Goal: Task Accomplishment & Management: Use online tool/utility

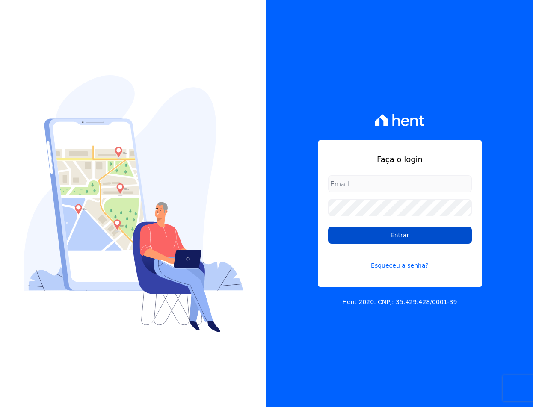
type input "[EMAIL_ADDRESS][DOMAIN_NAME]"
click at [350, 233] on input "Entrar" at bounding box center [400, 235] width 144 height 17
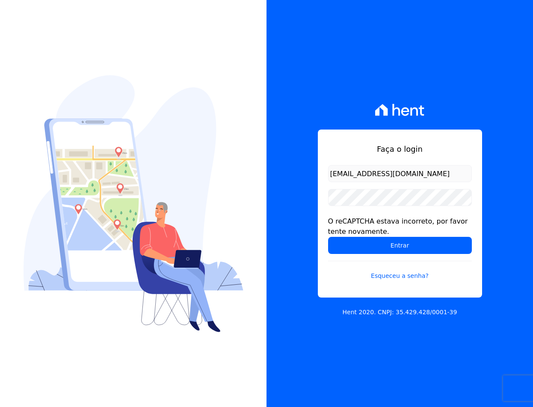
click at [349, 233] on div "O reCAPTCHA estava incorreto, por favor tente novamente." at bounding box center [400, 226] width 144 height 21
click at [355, 245] on input "Entrar" at bounding box center [400, 245] width 144 height 17
click at [346, 249] on input "Entrar" at bounding box center [400, 245] width 144 height 17
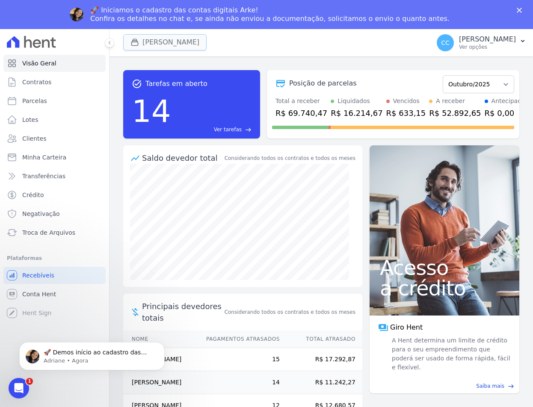
click at [142, 40] on button "[PERSON_NAME]" at bounding box center [164, 42] width 83 height 16
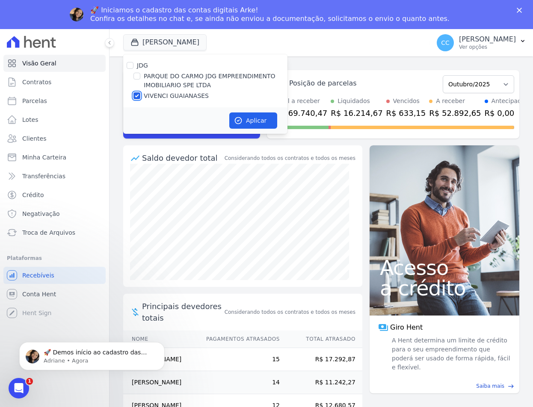
click at [136, 96] on input "VIVENCI GUAIANASES" at bounding box center [136, 95] width 7 height 7
checkbox input "false"
click at [139, 77] on input "PARQUE DO CARMO JDG EMPREENDIMENTO IMOBILIARIO SPE LTDA" at bounding box center [136, 76] width 7 height 7
checkbox input "true"
click at [252, 117] on button "Aplicar" at bounding box center [253, 120] width 48 height 16
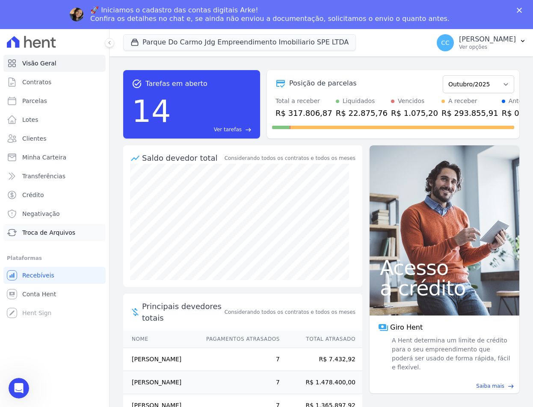
click at [34, 232] on span "Troca de Arquivos" at bounding box center [48, 232] width 53 height 9
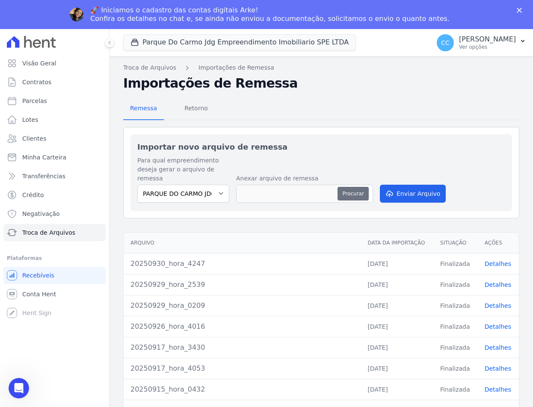
click at [355, 187] on button "Procurar" at bounding box center [352, 194] width 31 height 14
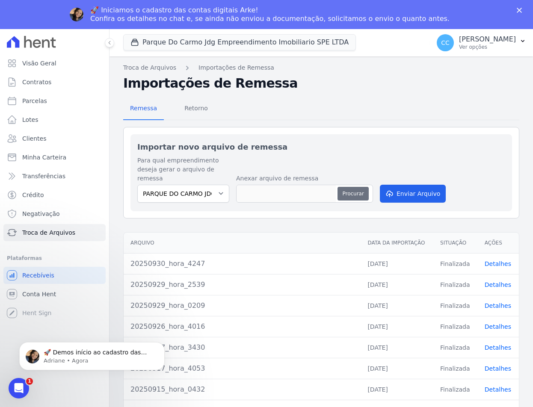
type input "20251008_hora_4146"
click at [415, 189] on button "Enviar Arquivo" at bounding box center [413, 194] width 66 height 18
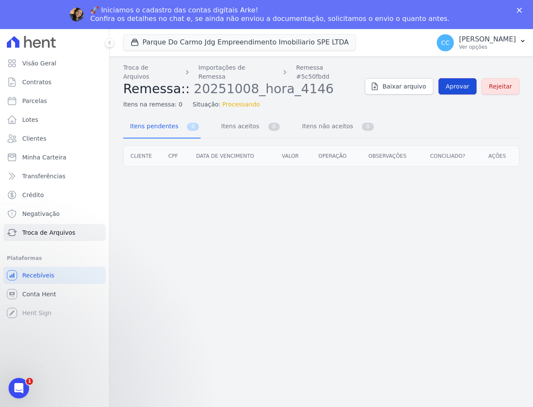
click at [450, 83] on link "Aprovar" at bounding box center [457, 86] width 38 height 16
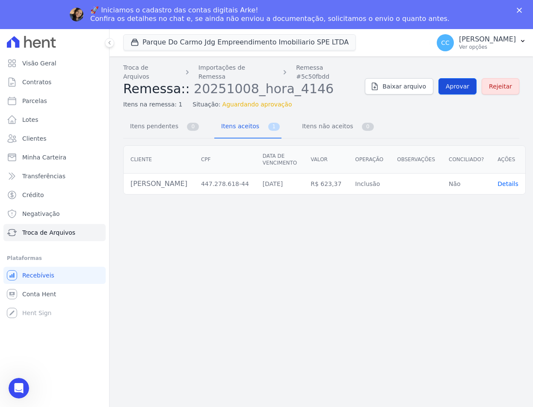
click at [462, 64] on div "Troca de Arquivos Importações de Remessa Remessa #5c50fbdd Remessa:: 20251008_h…" at bounding box center [321, 86] width 396 height 46
click at [462, 82] on span "Aprovar" at bounding box center [458, 86] width 24 height 9
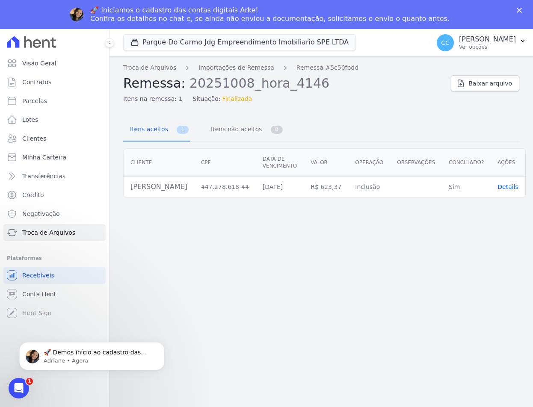
click at [519, 9] on icon "Fechar" at bounding box center [519, 10] width 5 height 5
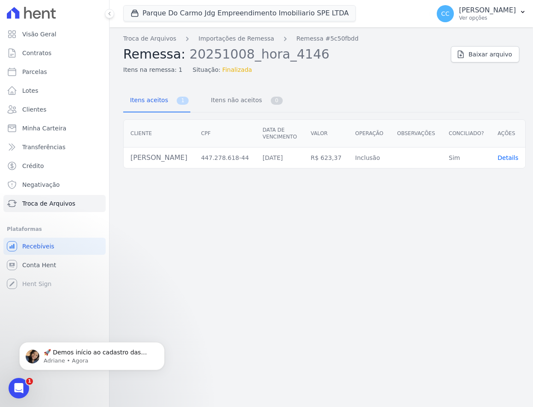
click at [71, 81] on ul "Visão Geral Contratos Parcelas Lotes Clientes Minha Carteira Transferências Cré…" at bounding box center [54, 119] width 102 height 186
click at [63, 76] on link "Parcelas" at bounding box center [54, 71] width 102 height 17
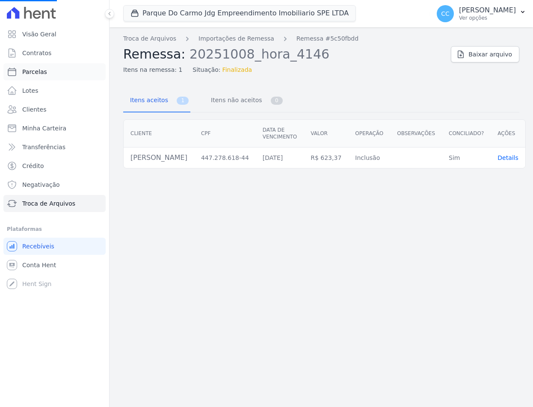
select select
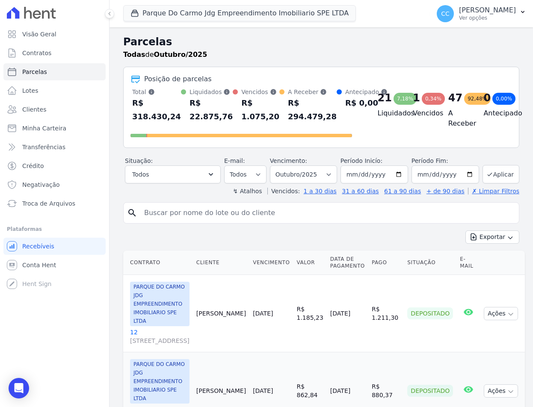
click at [213, 211] on input "search" at bounding box center [327, 212] width 376 height 17
type input "taina"
select select
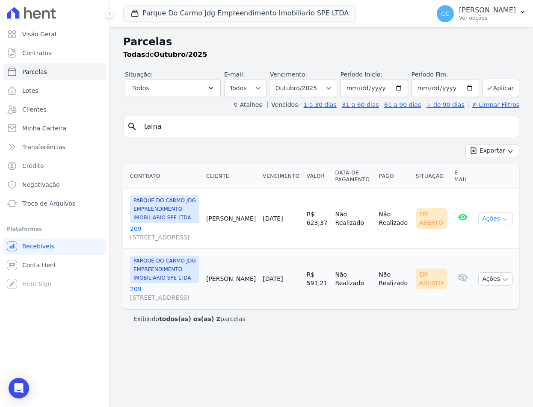
click at [497, 223] on button "Ações" at bounding box center [495, 218] width 34 height 13
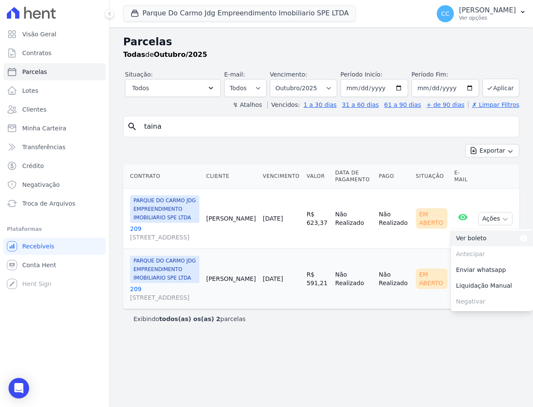
click at [478, 242] on link "Ver boleto Para visualizar o boleto digite os 5 primeiros dígitos do seu CPF" at bounding box center [492, 239] width 82 height 16
click at [136, 225] on link "209 Avenida São Gabriel, 201, CONJ 802/803 SALA 02, Jardim Paulista" at bounding box center [164, 233] width 69 height 17
